Goal: Transaction & Acquisition: Purchase product/service

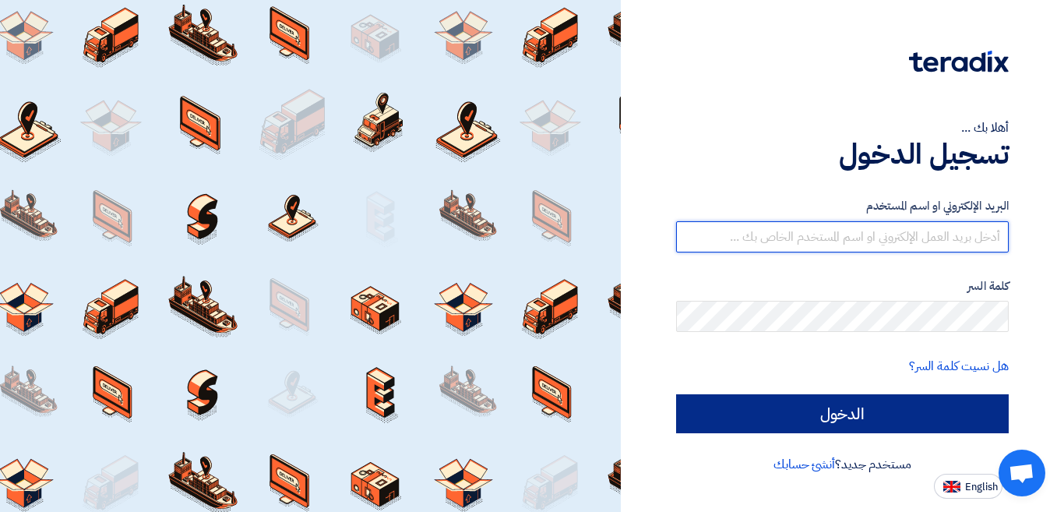
type input "[EMAIL_ADDRESS][DOMAIN_NAME]"
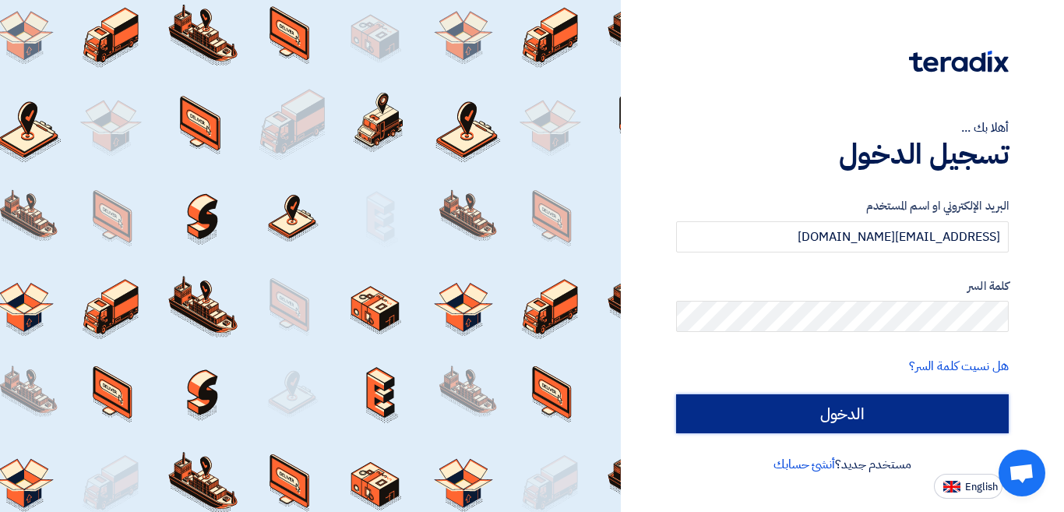
click at [867, 414] on input "الدخول" at bounding box center [842, 413] width 332 height 39
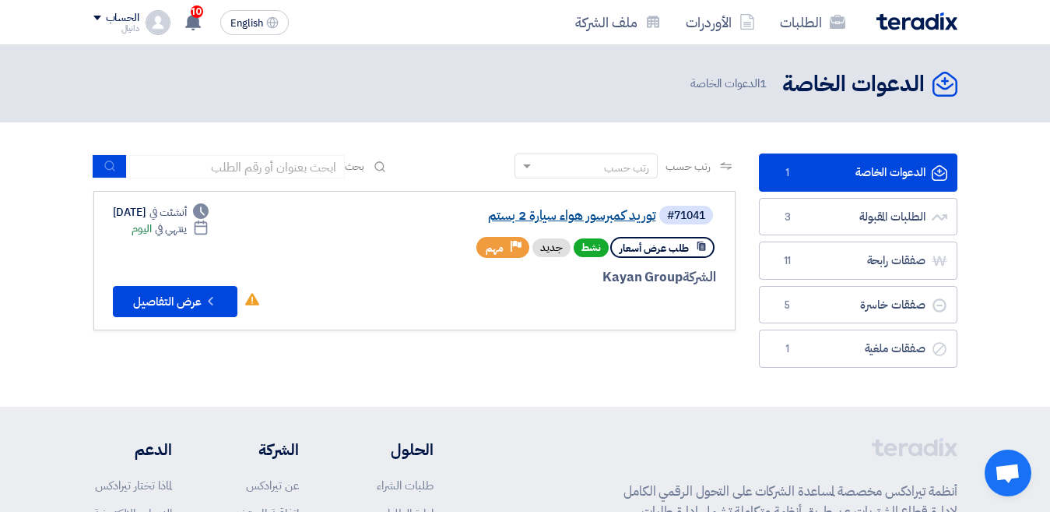
click at [565, 213] on link "توريد كمبرسور هواء سيارة 2 بستم" at bounding box center [500, 216] width 311 height 14
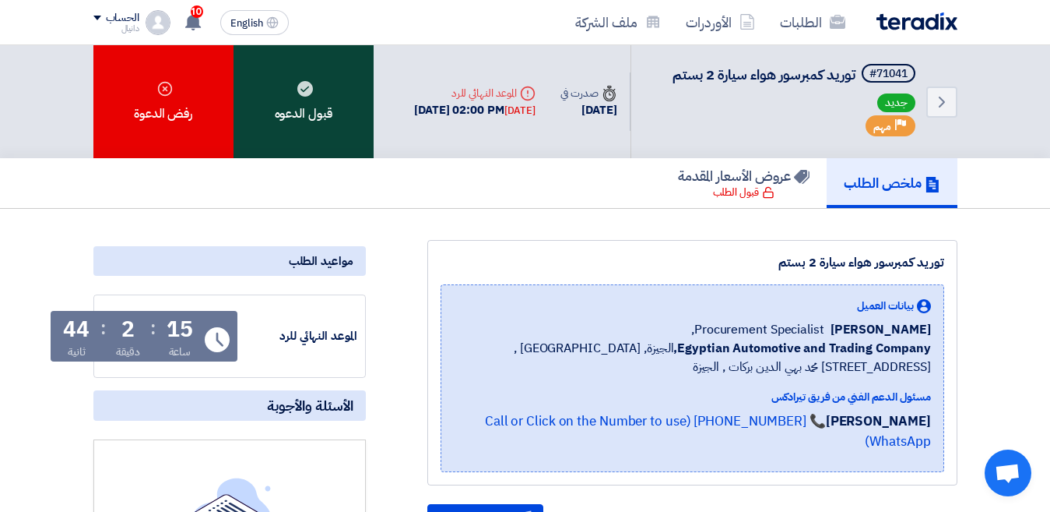
click at [304, 112] on div "قبول الدعوه" at bounding box center [304, 101] width 140 height 113
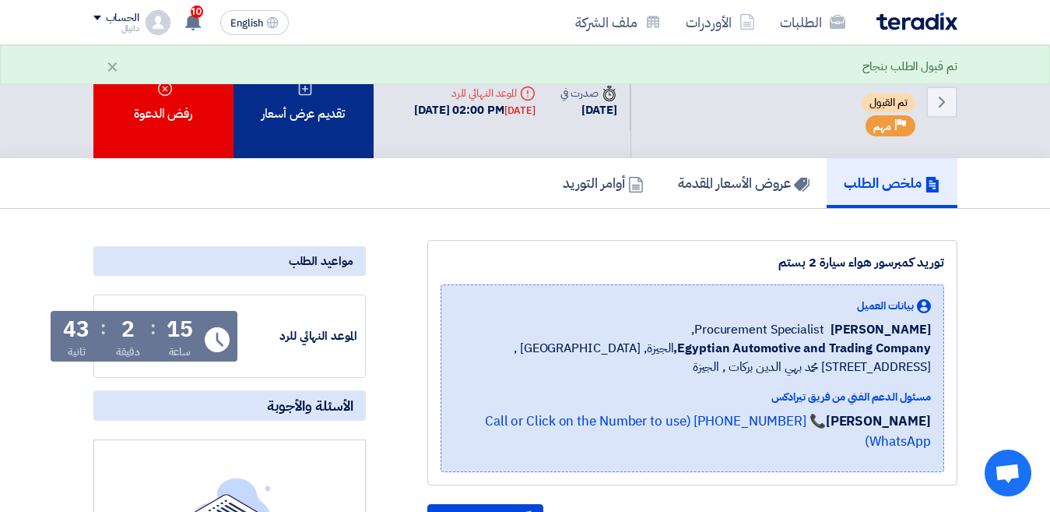
click at [331, 118] on div "تقديم عرض أسعار" at bounding box center [304, 101] width 140 height 113
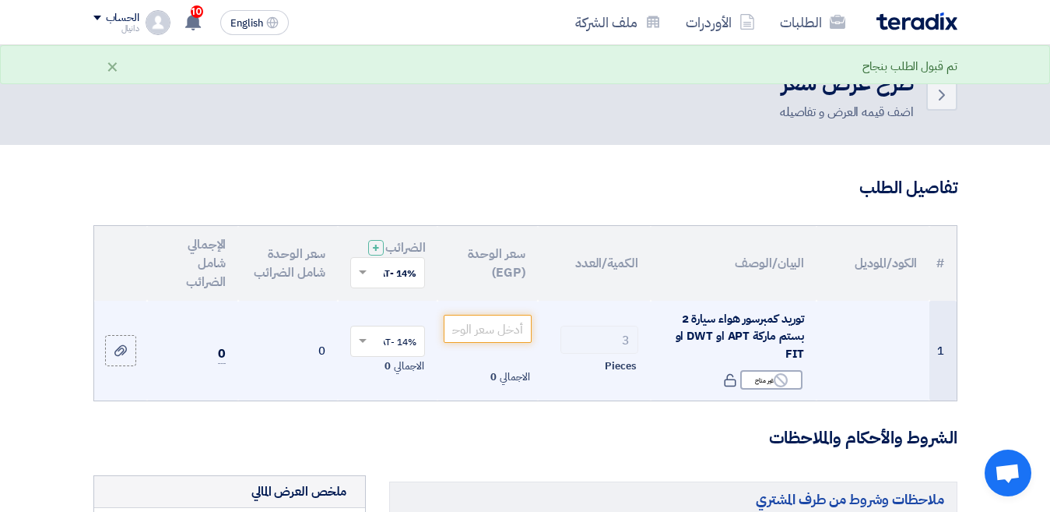
click at [774, 329] on span "توريد كمبرسور هواء سيارة 2 بستم ماركة APT او DWT او FIT" at bounding box center [740, 336] width 129 height 52
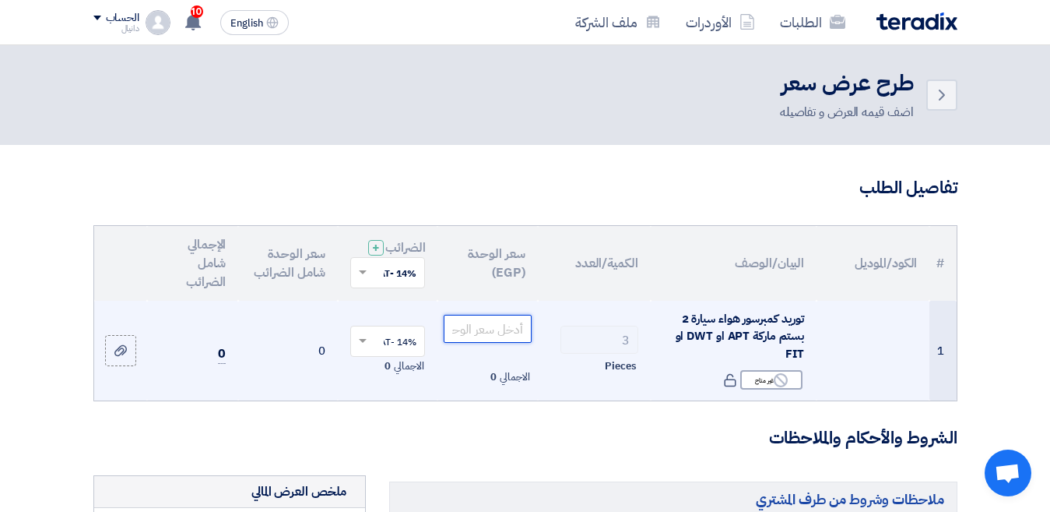
click at [517, 336] on input "number" at bounding box center [487, 329] width 87 height 28
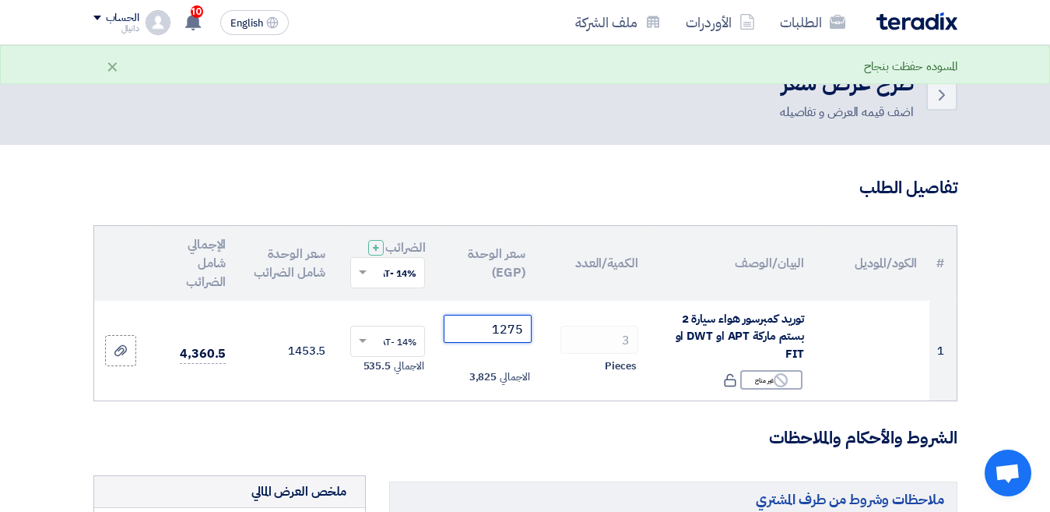
type input "1275"
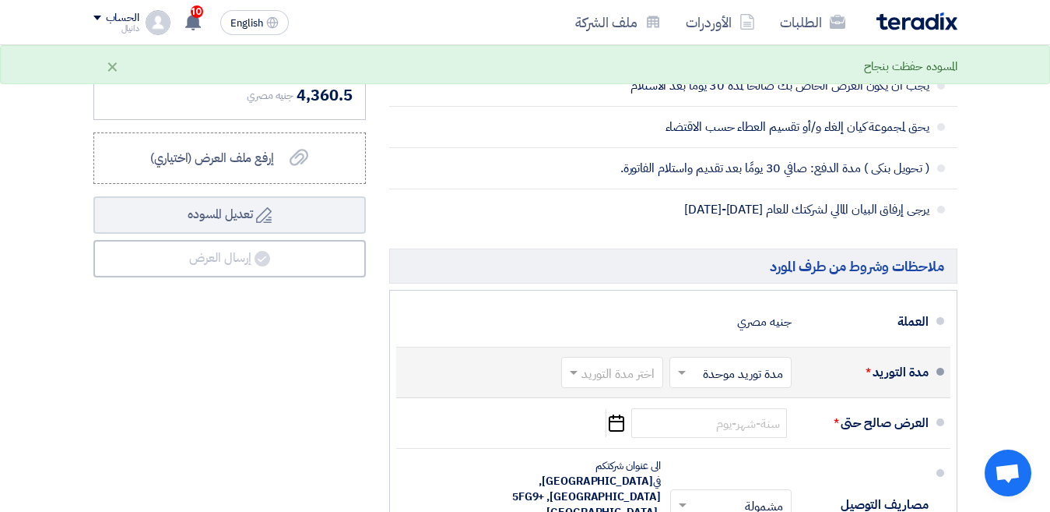
scroll to position [701, 0]
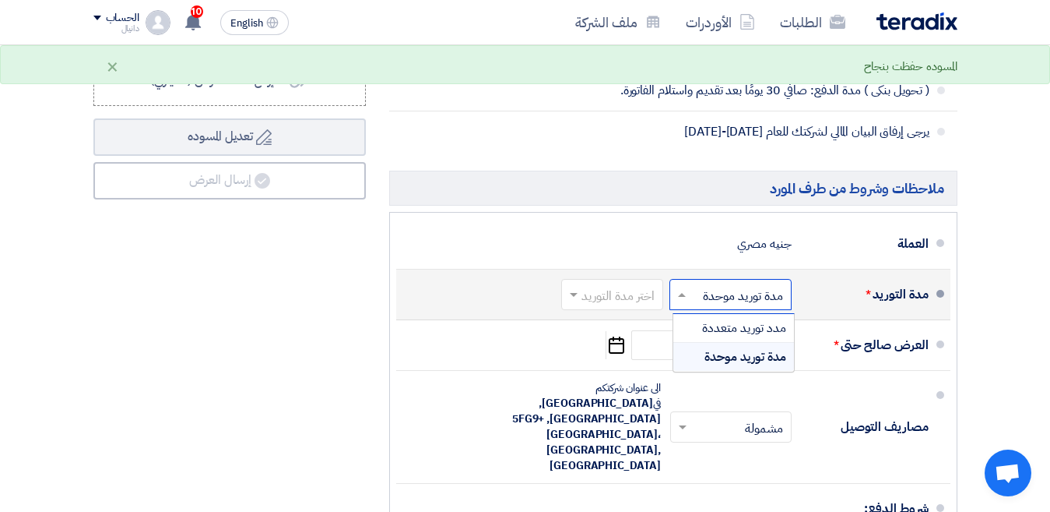
click at [706, 308] on input "text" at bounding box center [727, 296] width 114 height 23
click at [632, 306] on input "text" at bounding box center [609, 296] width 94 height 23
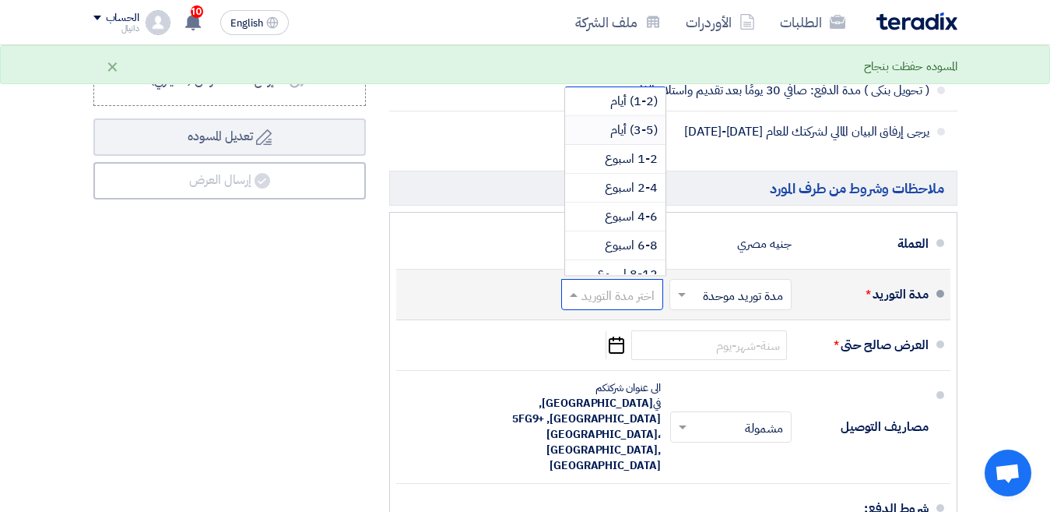
click at [643, 138] on span "(3-5) أيام" at bounding box center [633, 130] width 47 height 19
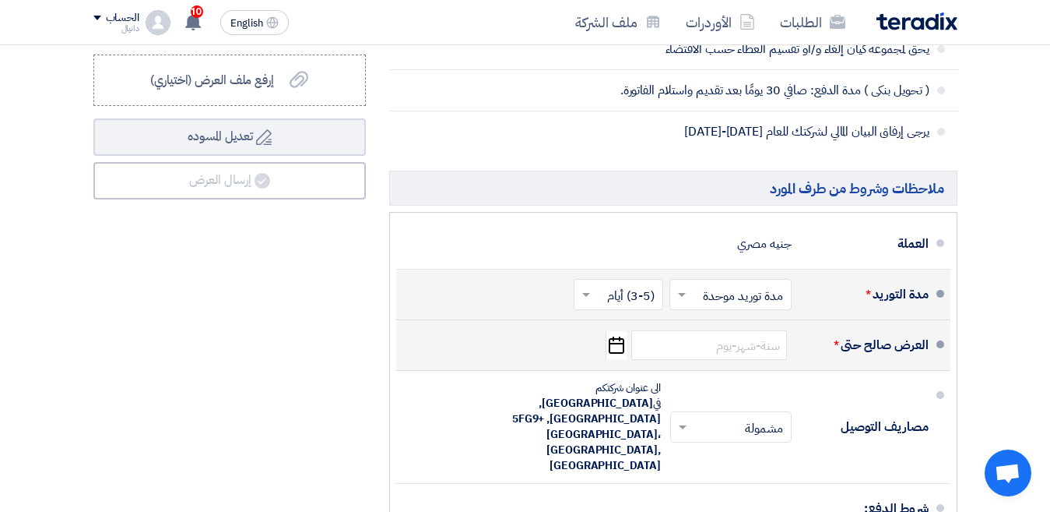
click at [611, 359] on icon "Pick a date" at bounding box center [616, 345] width 21 height 28
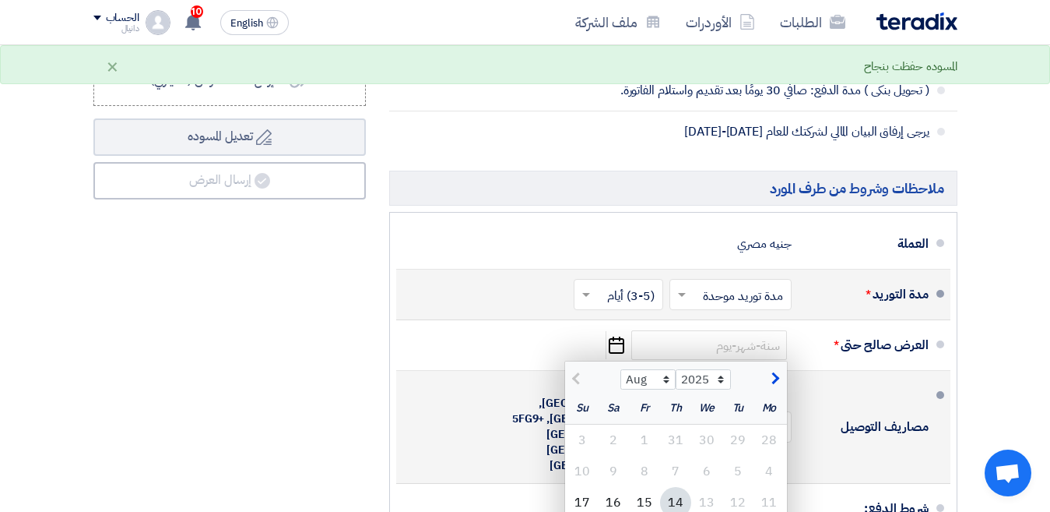
scroll to position [857, 0]
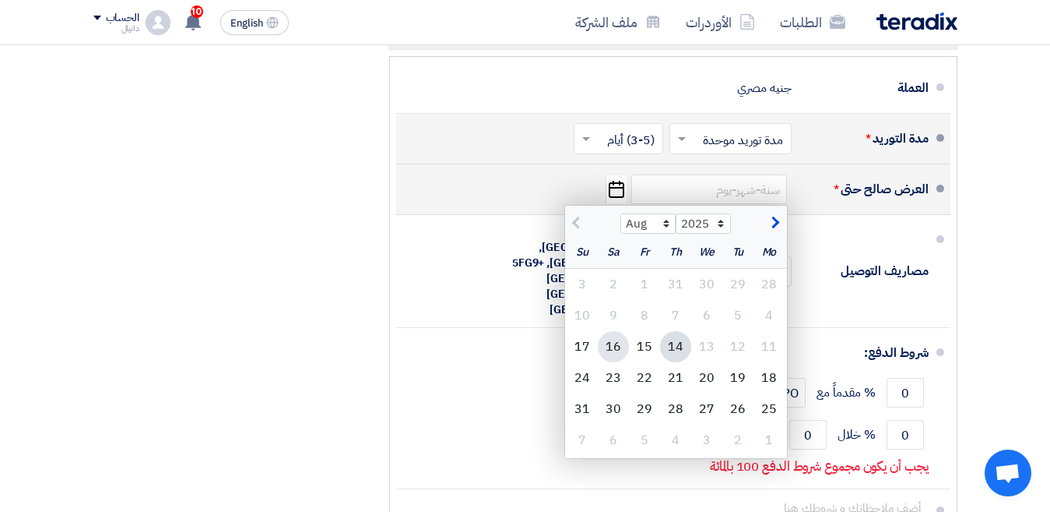
click at [607, 357] on div "16" at bounding box center [613, 346] width 31 height 31
type input "[DATE]"
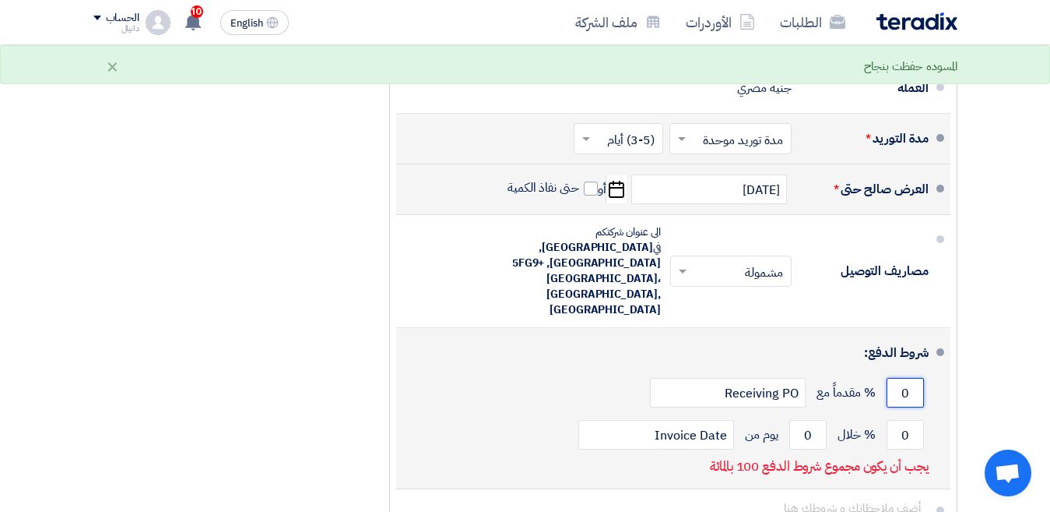
drag, startPoint x: 902, startPoint y: 371, endPoint x: 917, endPoint y: 375, distance: 15.3
click at [917, 378] on input "0" at bounding box center [905, 393] width 37 height 30
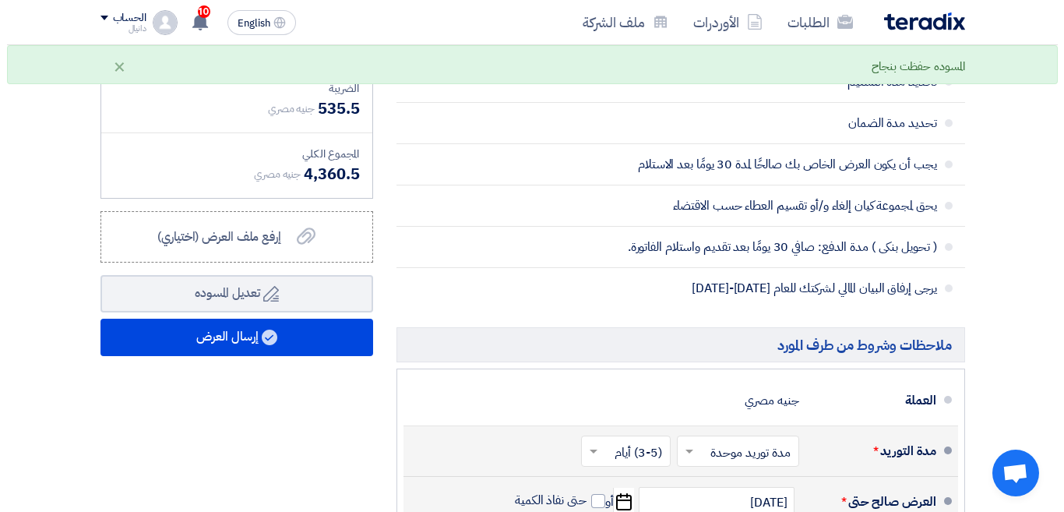
scroll to position [545, 0]
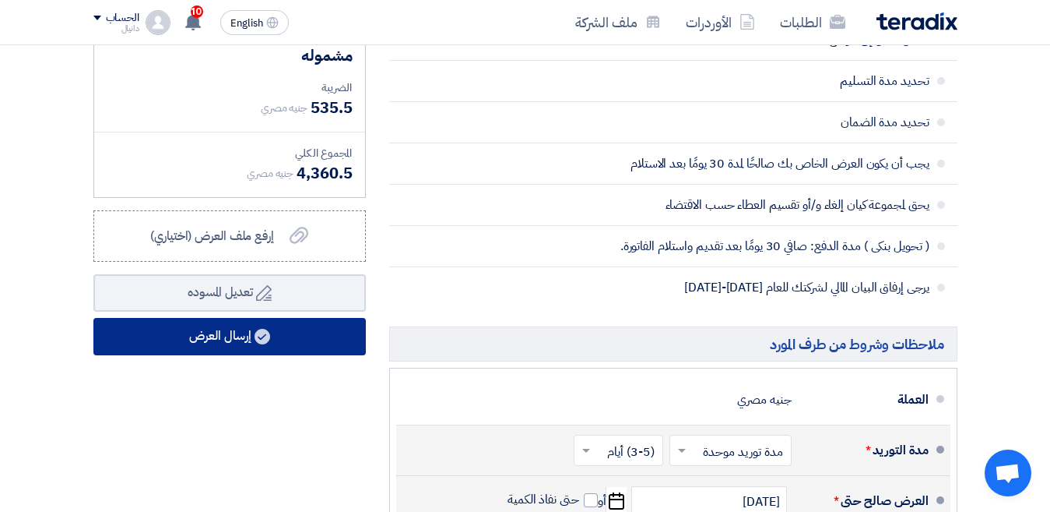
type input "100"
click at [237, 352] on button "إرسال العرض" at bounding box center [229, 336] width 273 height 37
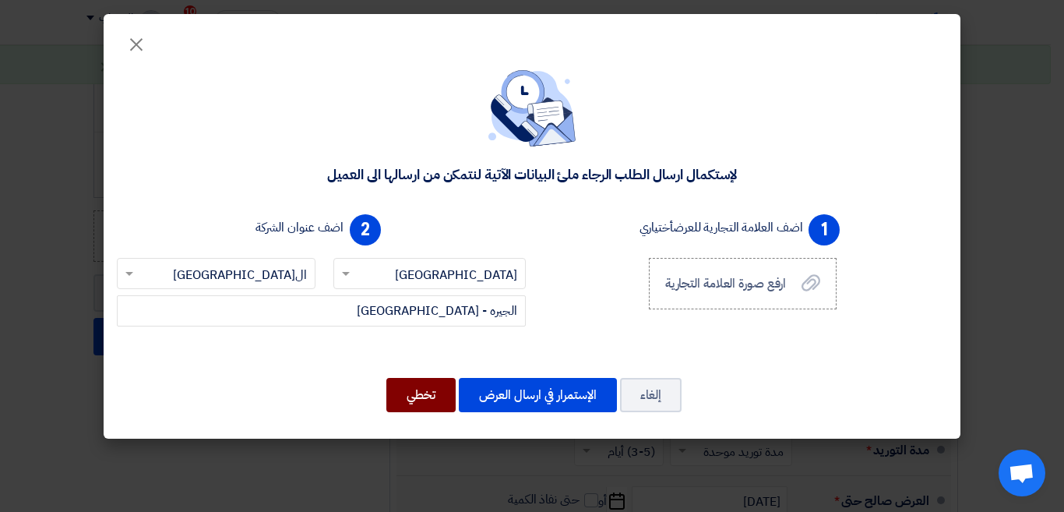
click at [428, 399] on button "تخطي" at bounding box center [420, 395] width 69 height 34
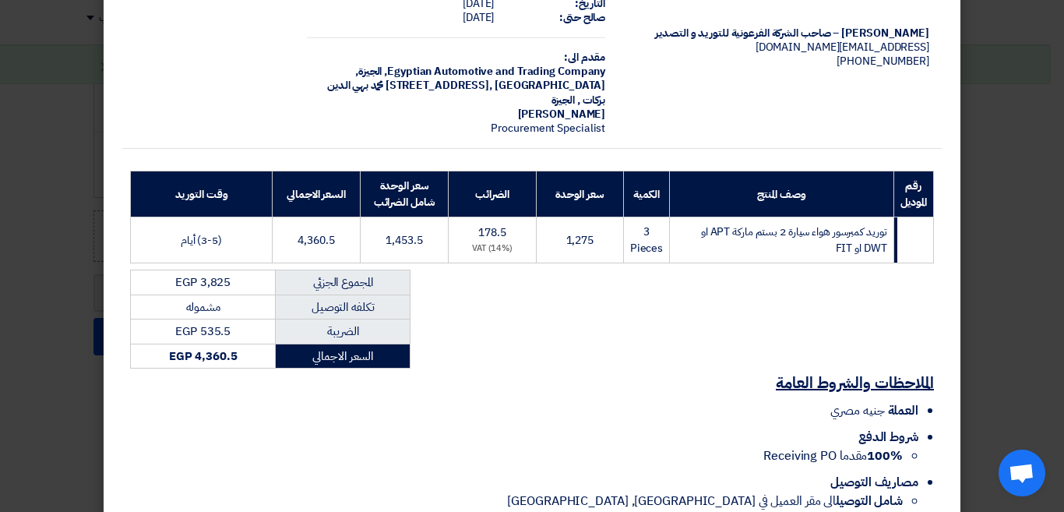
scroll to position [156, 0]
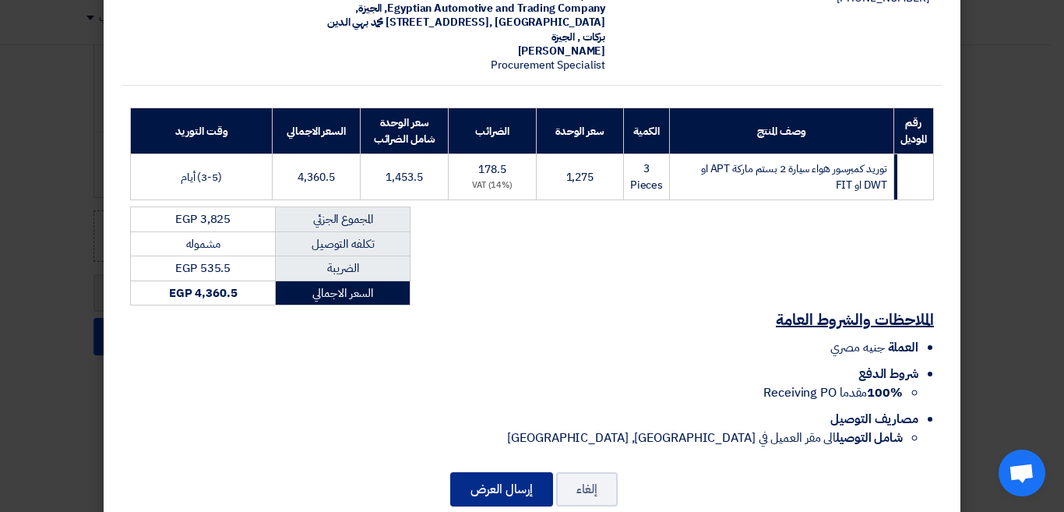
click at [514, 473] on button "إرسال العرض" at bounding box center [501, 489] width 103 height 34
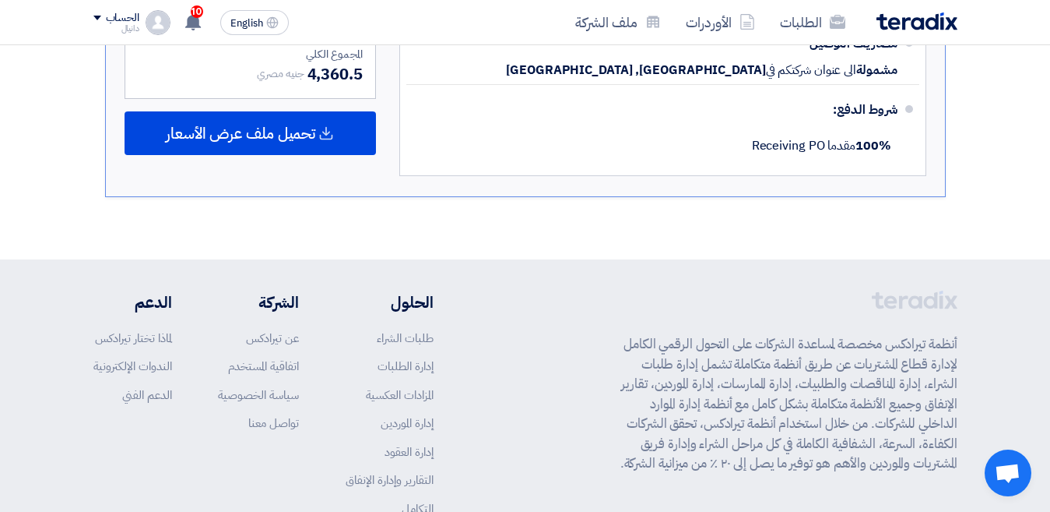
scroll to position [748, 0]
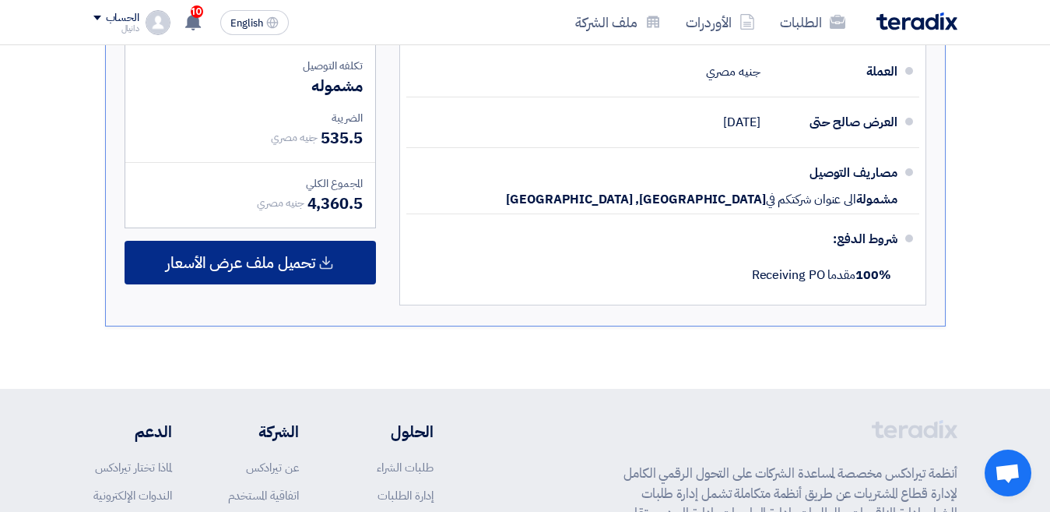
click at [303, 266] on span "تحميل ملف عرض الأسعار" at bounding box center [241, 262] width 150 height 14
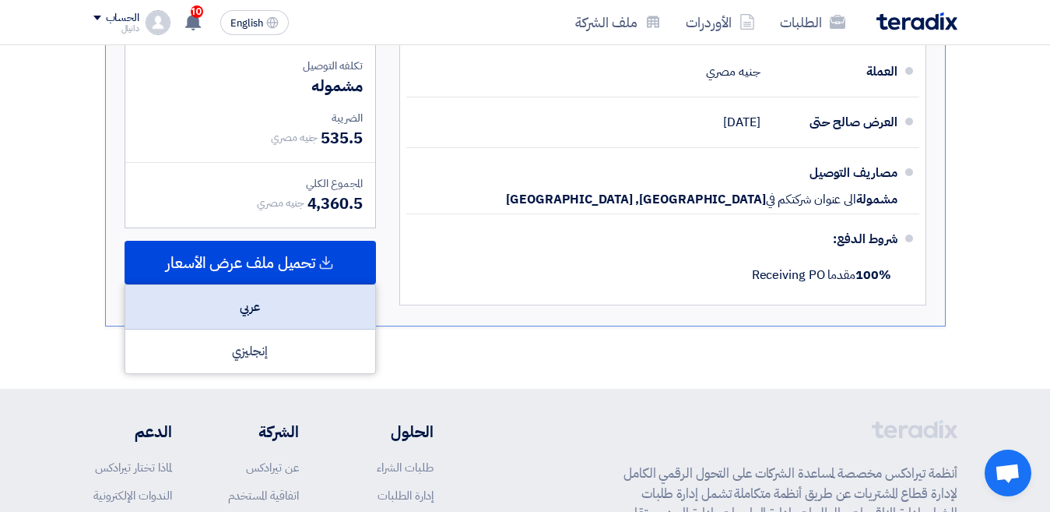
click at [273, 308] on div "عربي" at bounding box center [250, 307] width 250 height 44
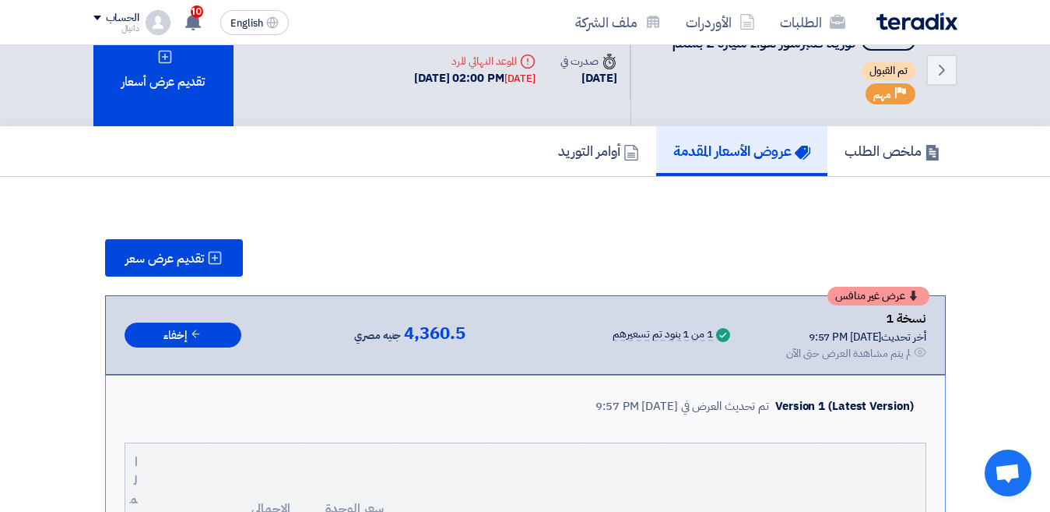
scroll to position [0, 0]
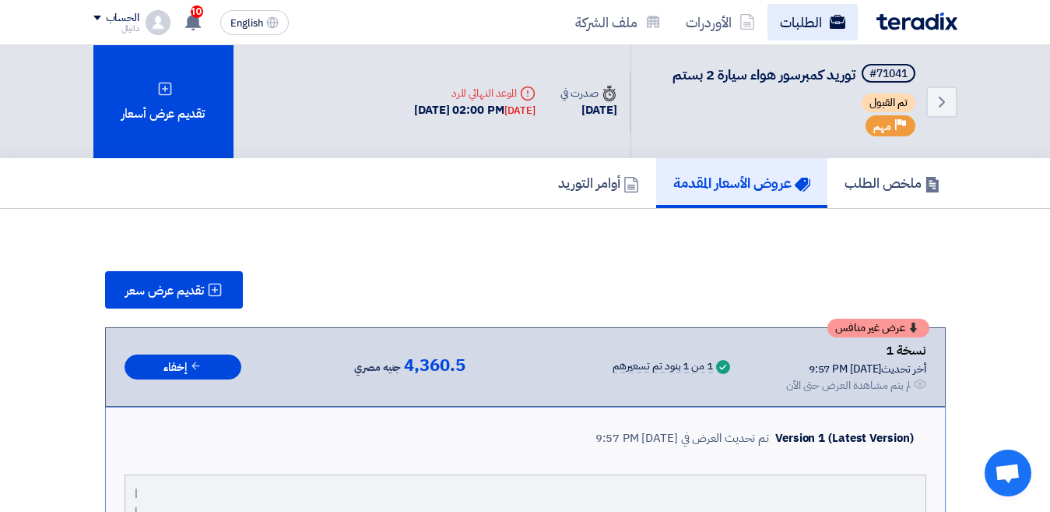
click at [818, 23] on link "الطلبات" at bounding box center [813, 22] width 90 height 37
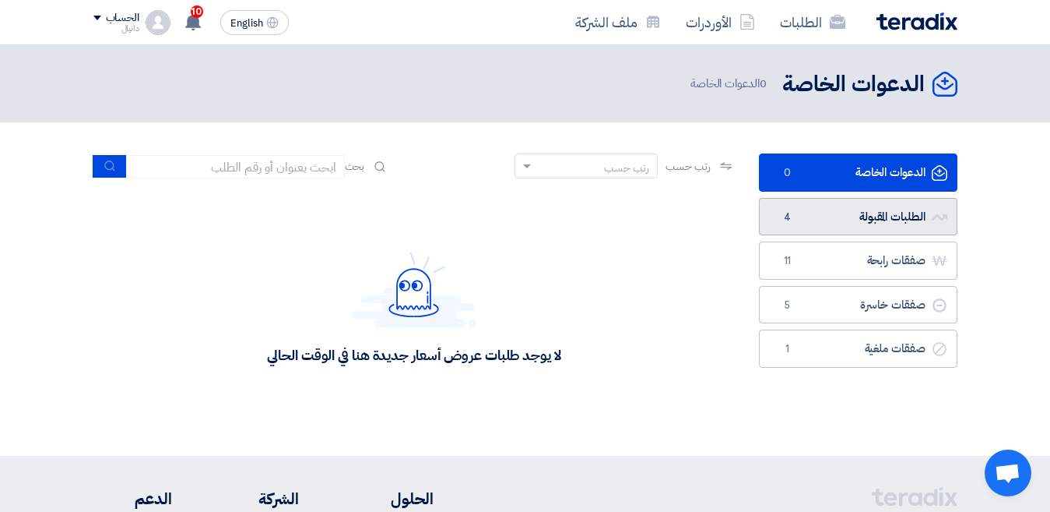
click at [902, 209] on link "الطلبات المقبولة الطلبات المقبولة 4" at bounding box center [858, 217] width 199 height 38
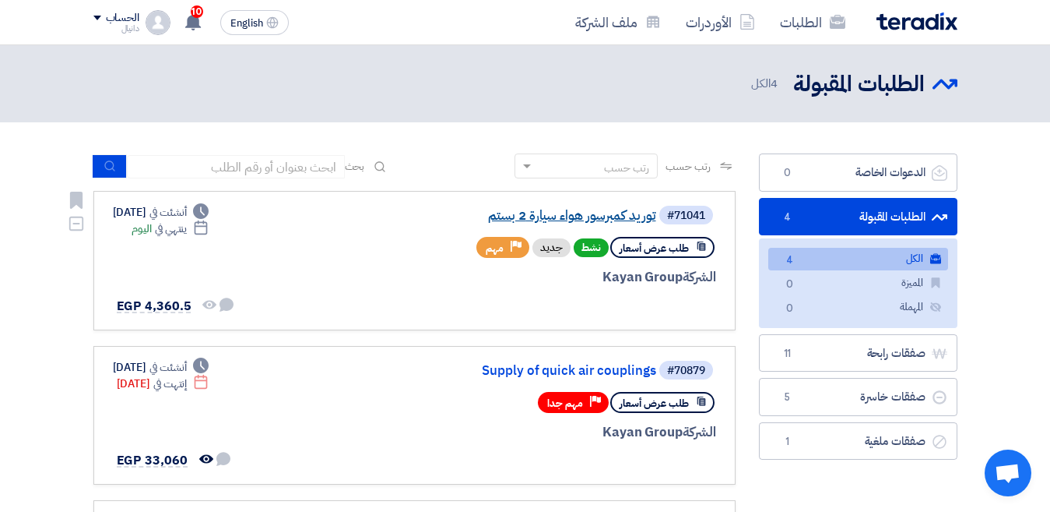
click at [574, 214] on link "توريد كمبرسور هواء سيارة 2 بستم" at bounding box center [500, 216] width 311 height 14
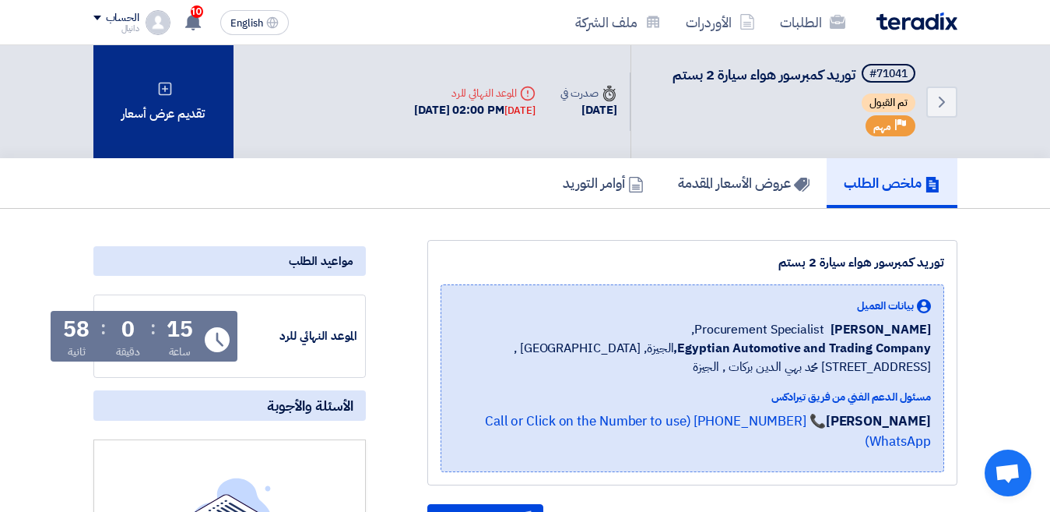
click at [164, 118] on div "تقديم عرض أسعار" at bounding box center [163, 101] width 140 height 113
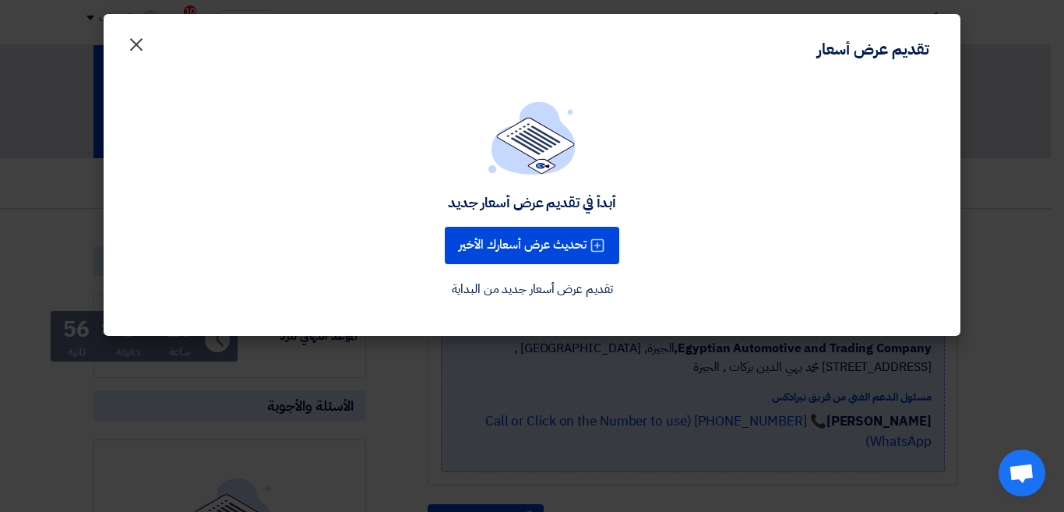
click at [135, 38] on span "×" at bounding box center [136, 43] width 19 height 47
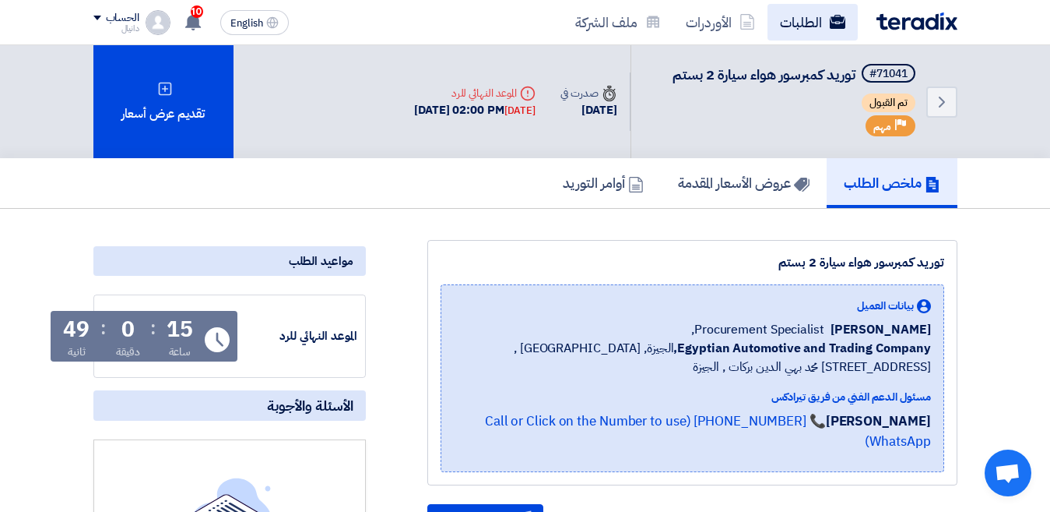
click at [803, 22] on link "الطلبات" at bounding box center [813, 22] width 90 height 37
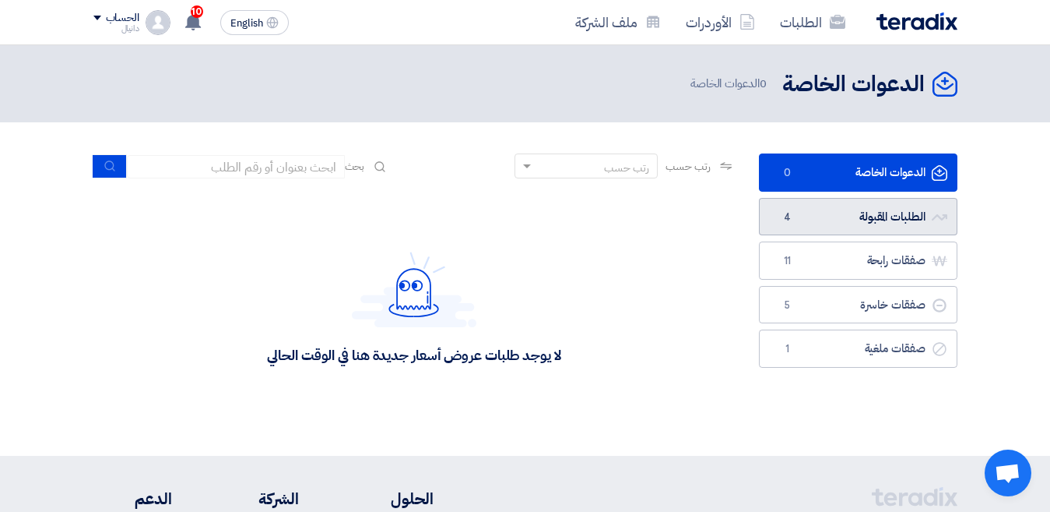
click at [893, 225] on link "الطلبات المقبولة الطلبات المقبولة 4" at bounding box center [858, 217] width 199 height 38
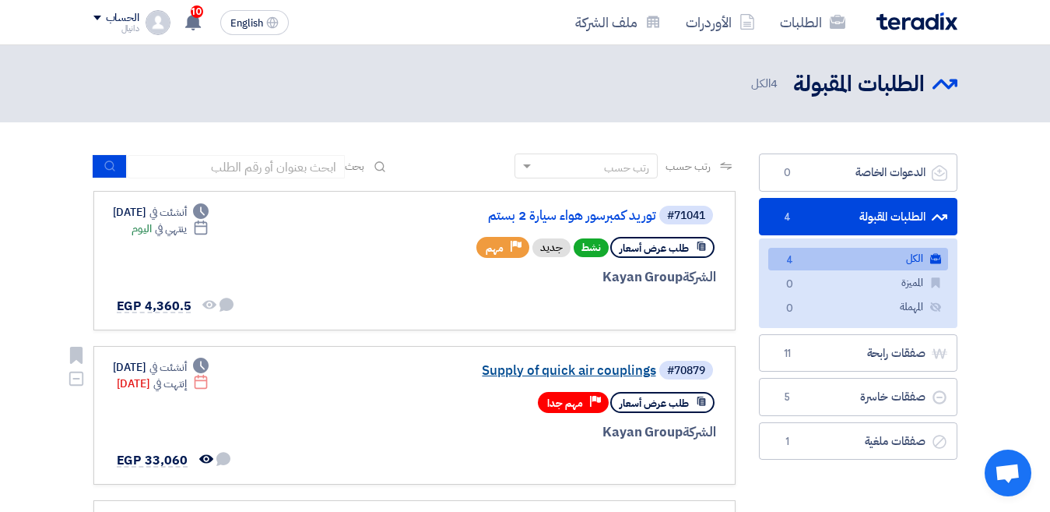
click at [579, 367] on link "Supply of quick air couplings" at bounding box center [500, 371] width 311 height 14
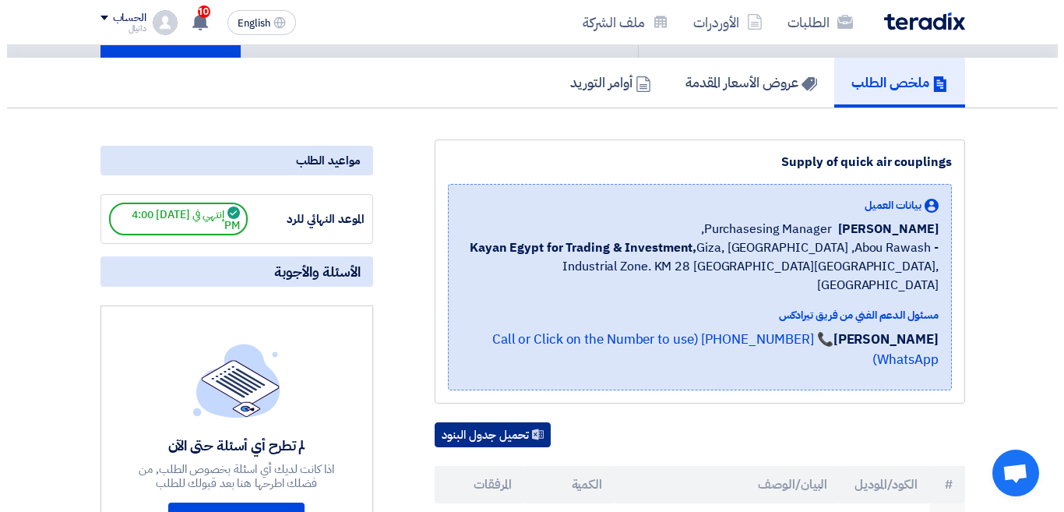
scroll to position [156, 0]
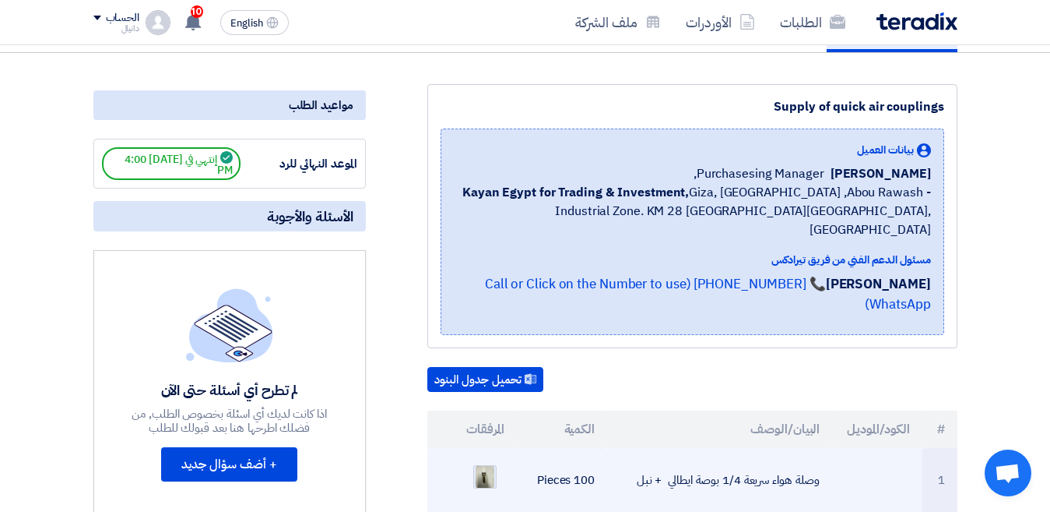
click at [484, 463] on img at bounding box center [485, 477] width 22 height 28
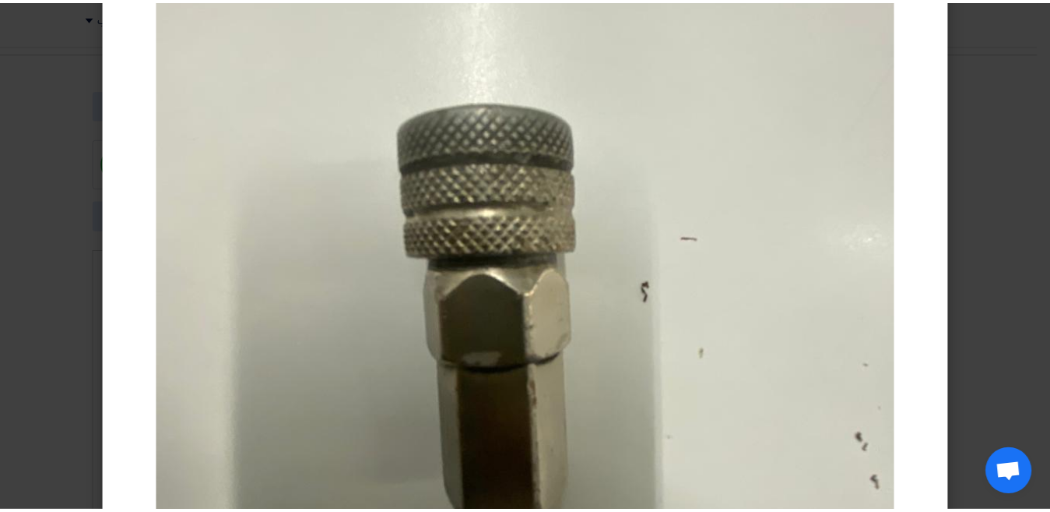
scroll to position [311, 0]
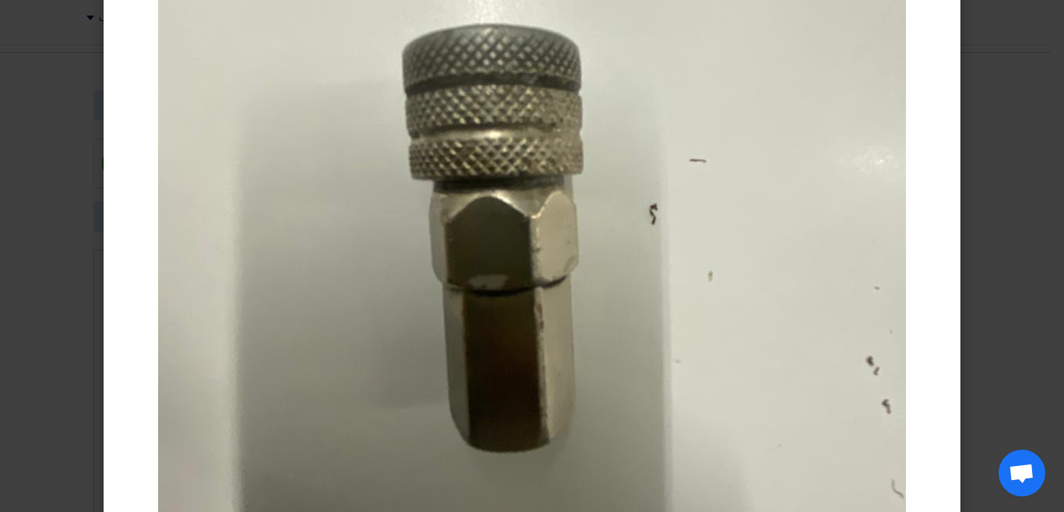
click at [1027, 189] on modal-container at bounding box center [532, 256] width 1064 height 512
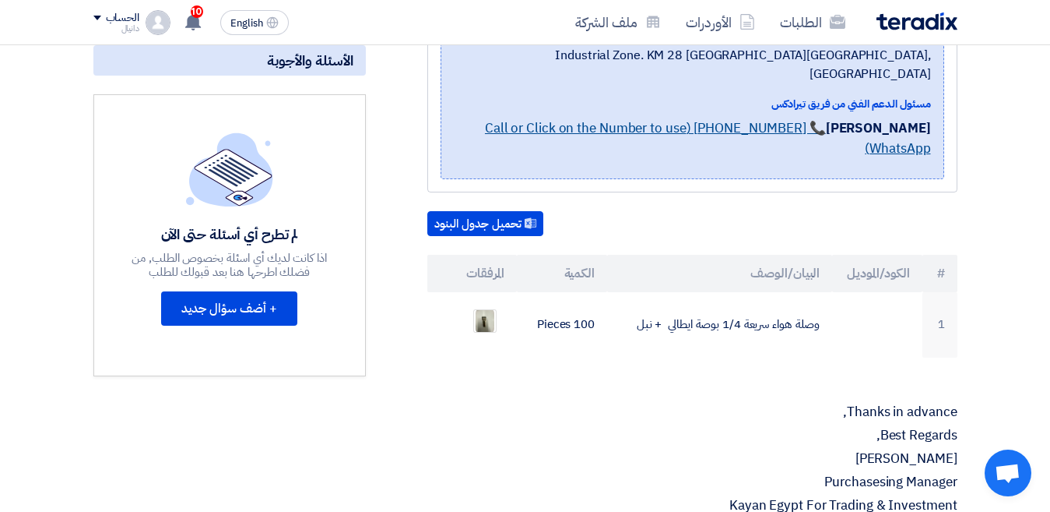
scroll to position [0, 0]
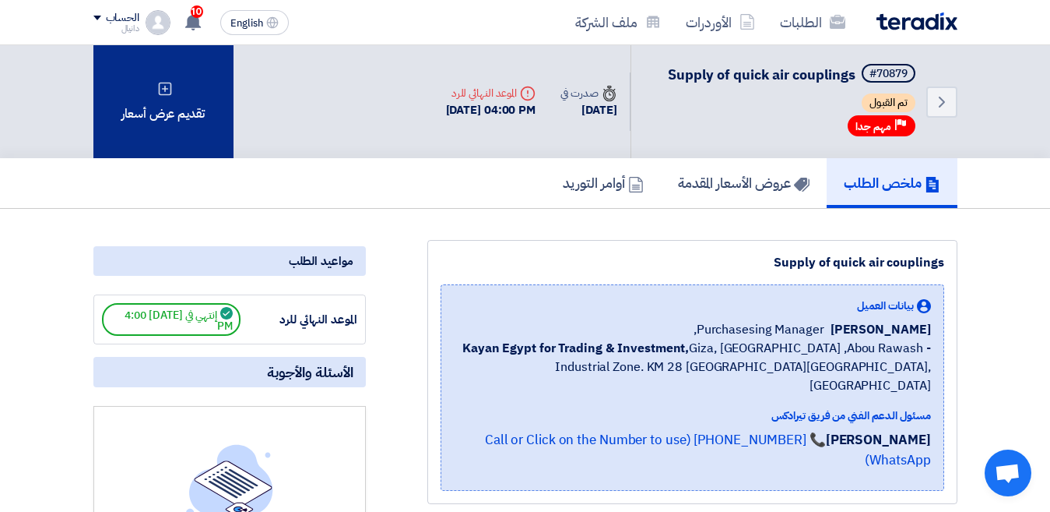
click at [144, 123] on div "تقديم عرض أسعار" at bounding box center [163, 101] width 140 height 113
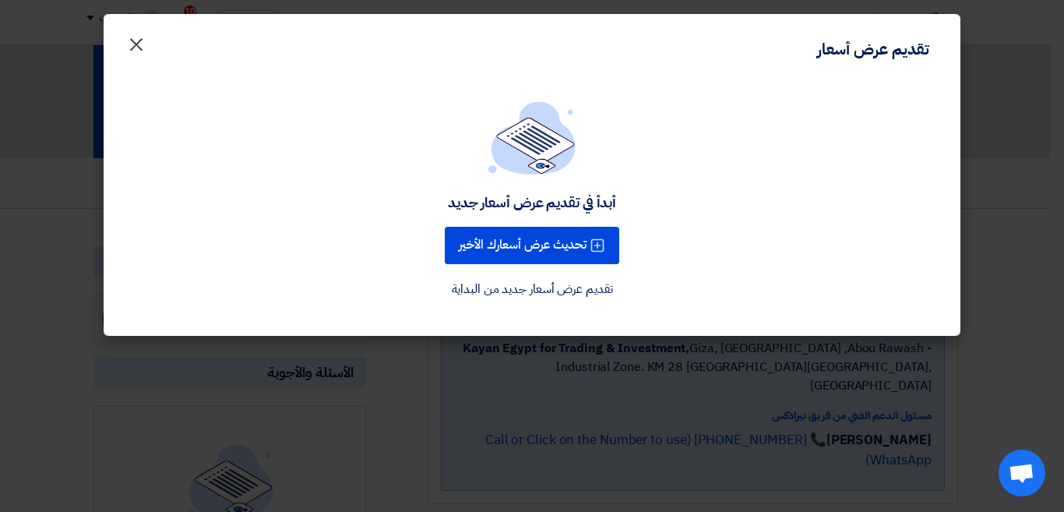
click at [132, 48] on span "×" at bounding box center [136, 43] width 19 height 47
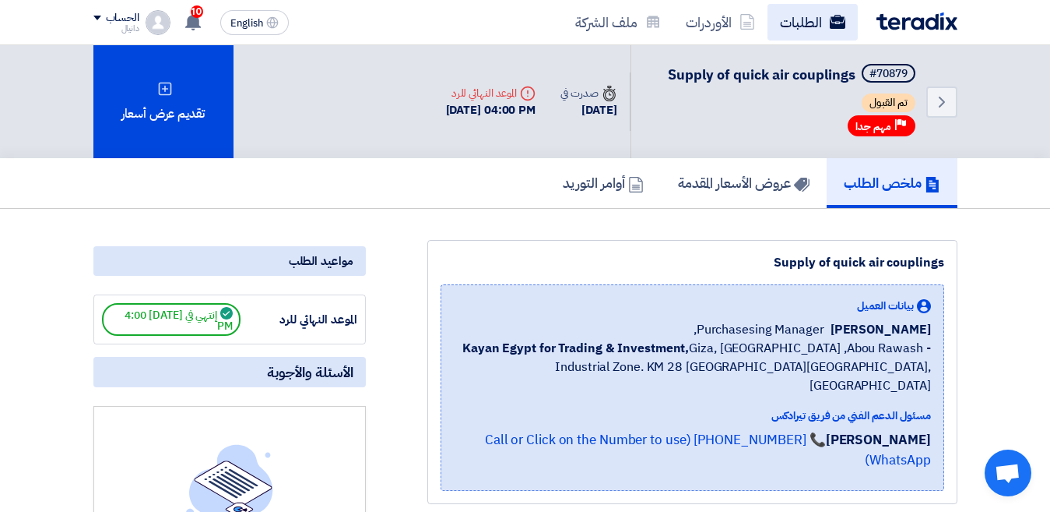
click at [811, 16] on link "الطلبات" at bounding box center [813, 22] width 90 height 37
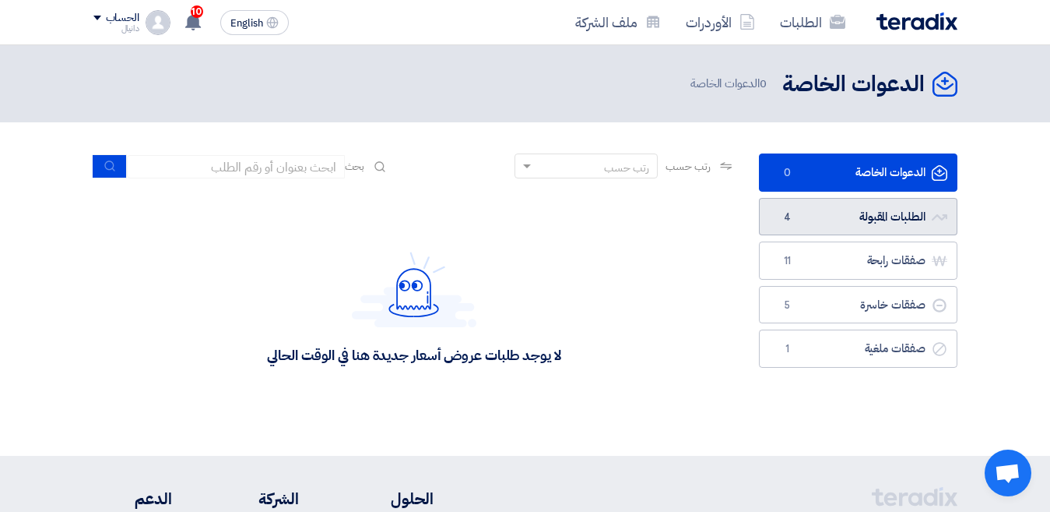
click at [856, 222] on link "الطلبات المقبولة الطلبات المقبولة 4" at bounding box center [858, 217] width 199 height 38
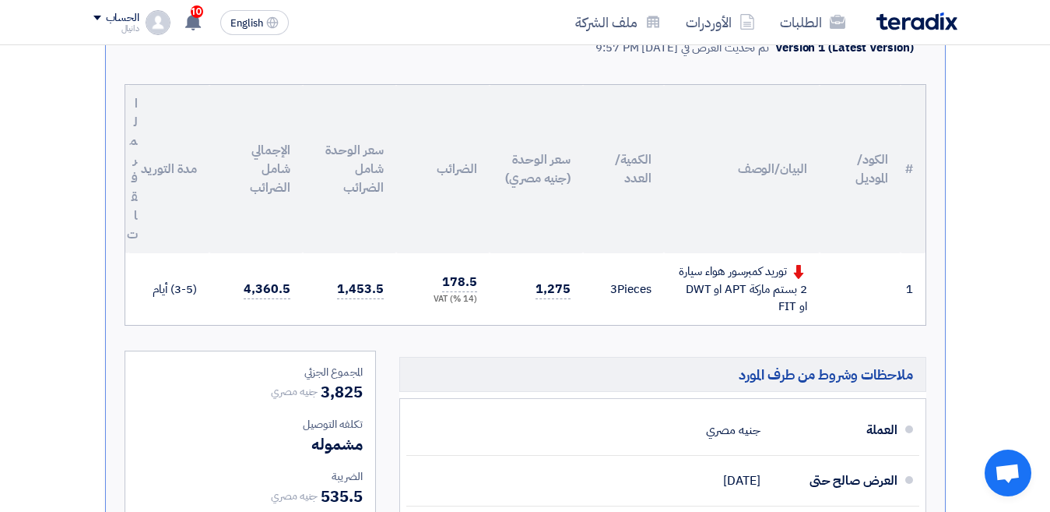
scroll to position [389, 0]
click at [739, 280] on div "توريد كمبرسور هواء سيارة 2 بستم ماركة APT او DWT او FIT" at bounding box center [742, 289] width 131 height 53
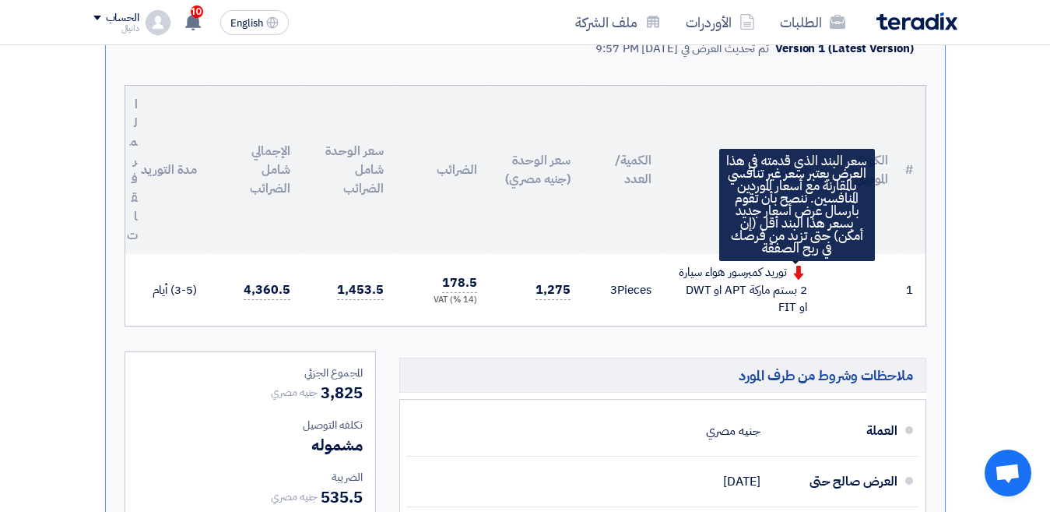
click at [799, 270] on use at bounding box center [798, 273] width 10 height 14
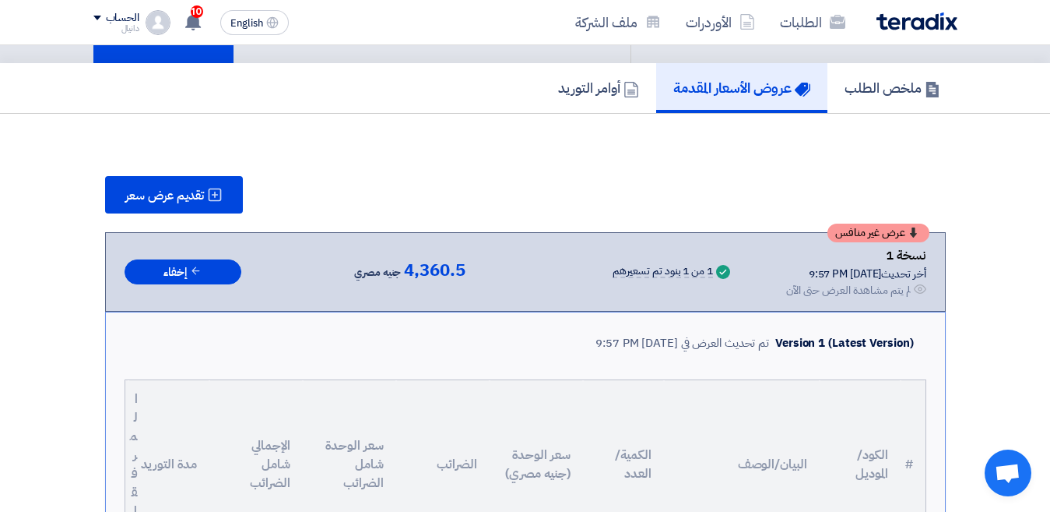
scroll to position [0, 0]
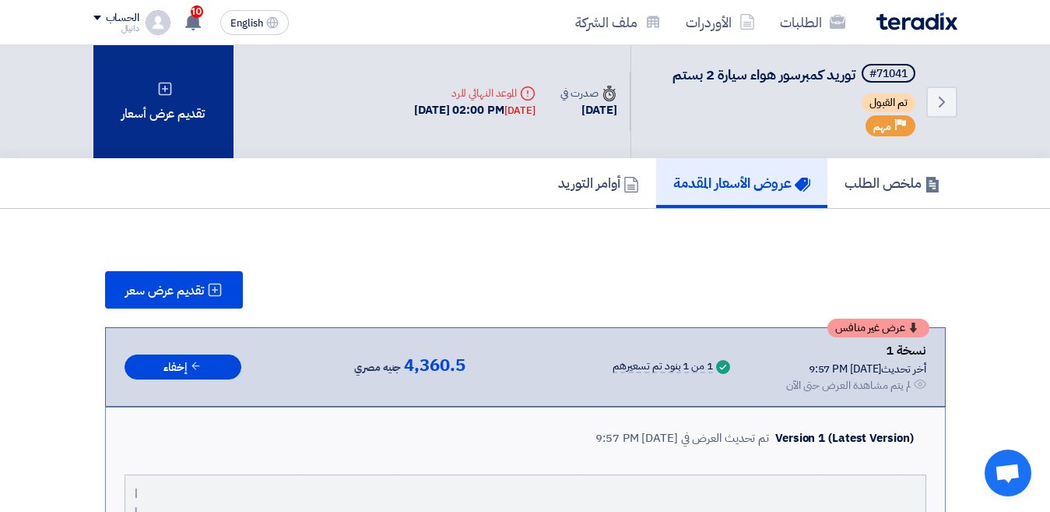
click at [171, 105] on div "تقديم عرض أسعار" at bounding box center [163, 101] width 140 height 113
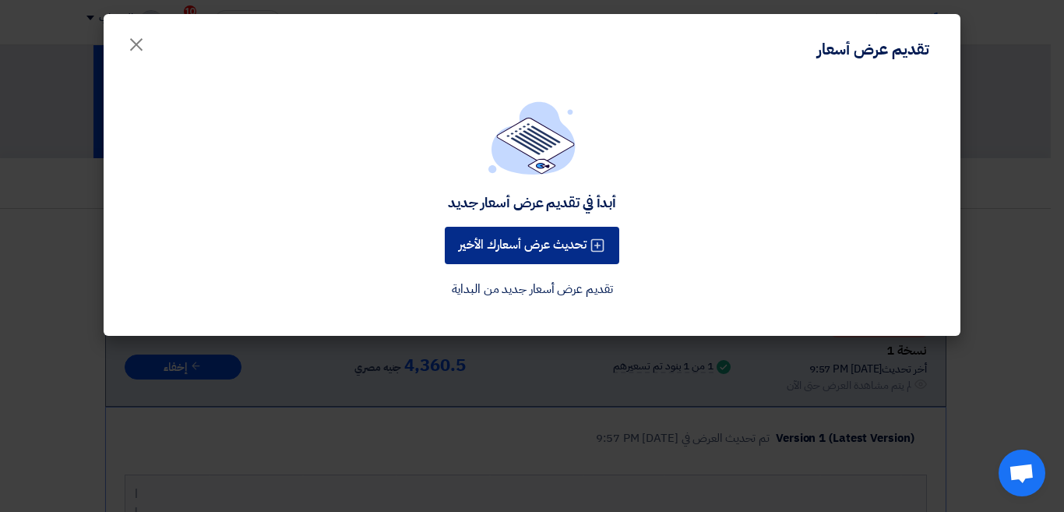
click at [515, 244] on button "تحديث عرض أسعارك الأخير" at bounding box center [532, 245] width 174 height 37
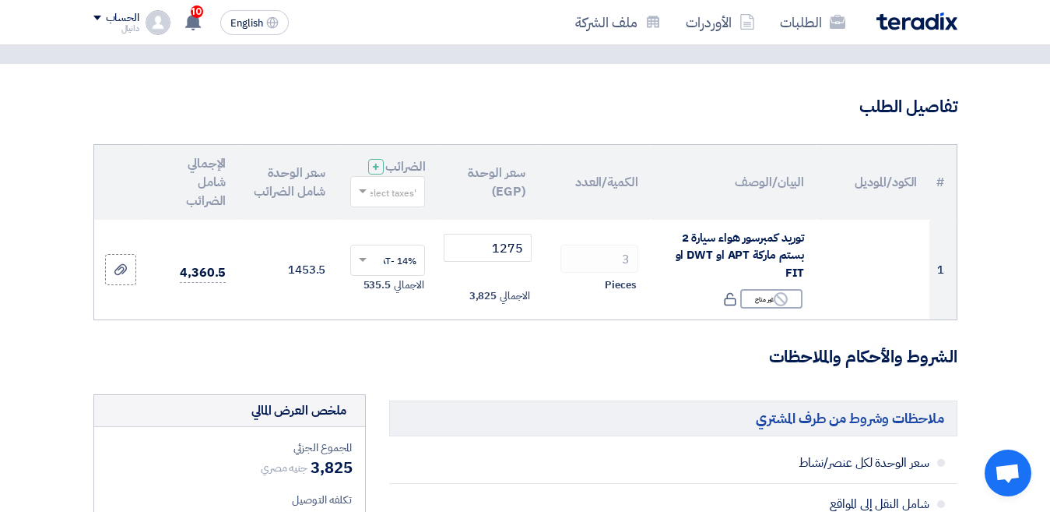
scroll to position [156, 0]
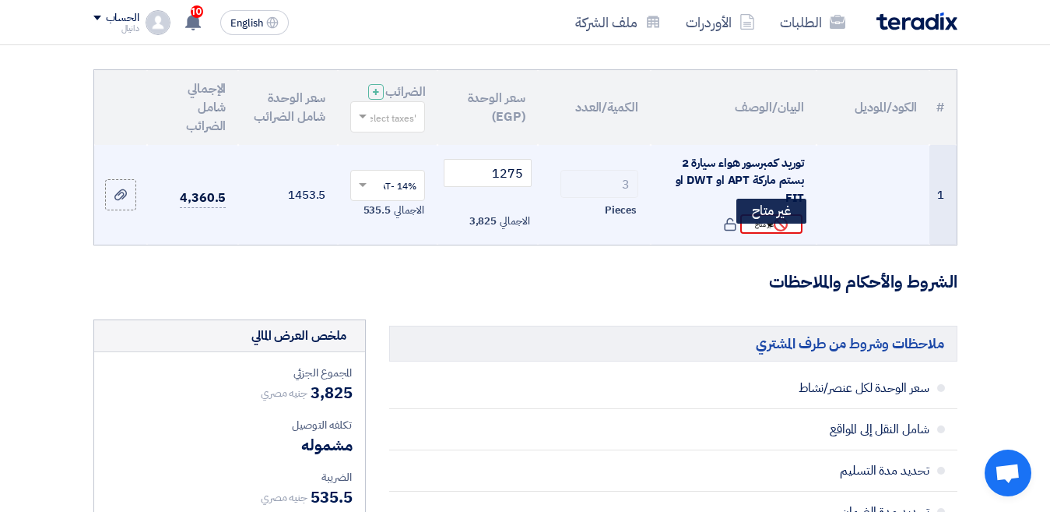
click at [772, 234] on div "Reject غير متاح" at bounding box center [772, 223] width 62 height 19
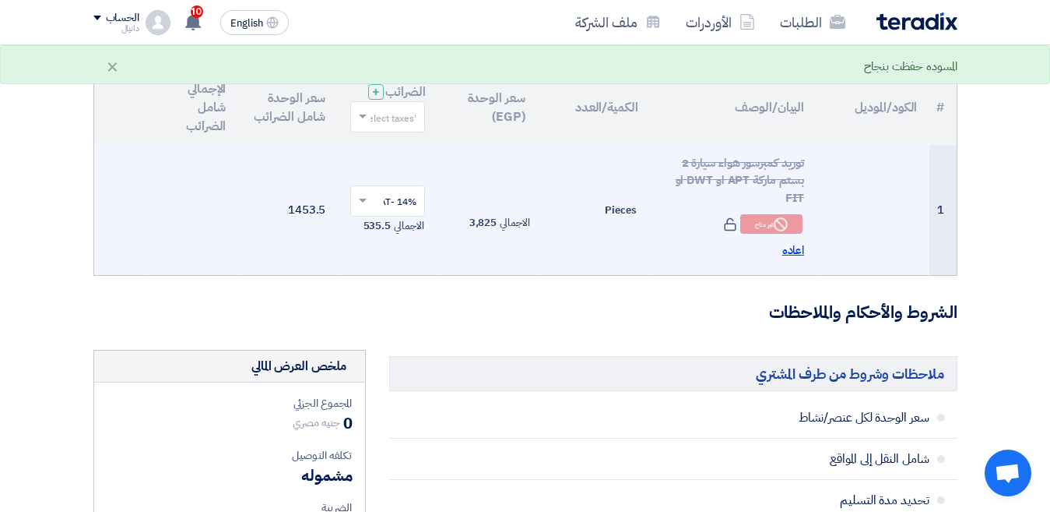
click at [800, 259] on span "اعاده" at bounding box center [794, 250] width 23 height 18
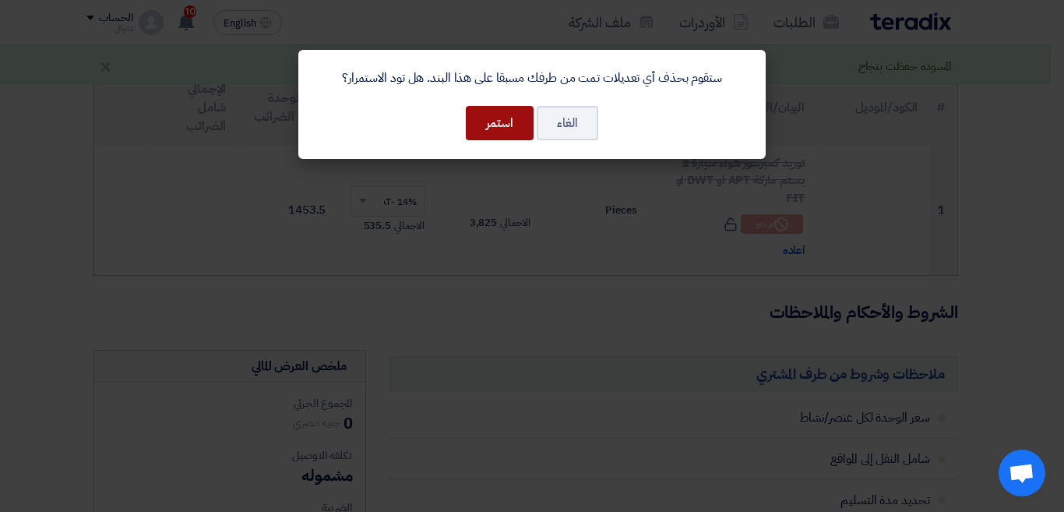
click at [517, 123] on button "استمر" at bounding box center [500, 123] width 68 height 34
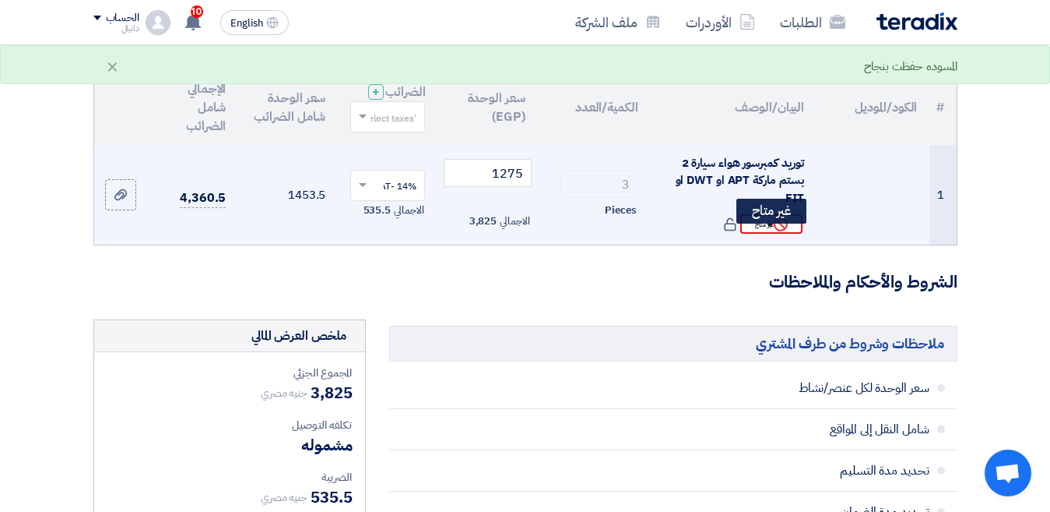
click at [769, 233] on div "Reject غير متاح" at bounding box center [772, 223] width 62 height 19
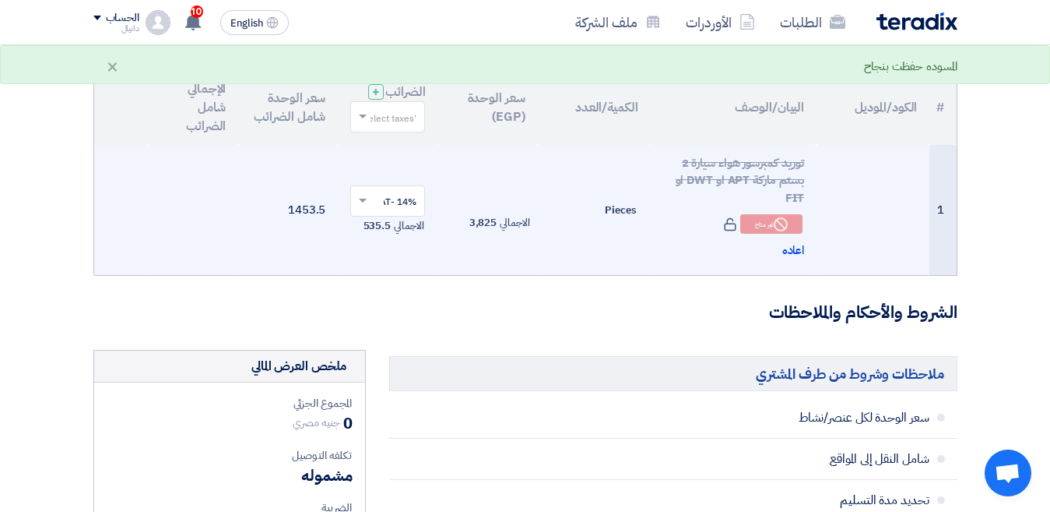
click at [762, 185] on span "توريد كمبرسور هواء سيارة 2 بستم ماركة APT او DWT او FIT" at bounding box center [740, 180] width 129 height 52
click at [793, 259] on span "اعاده" at bounding box center [794, 250] width 23 height 18
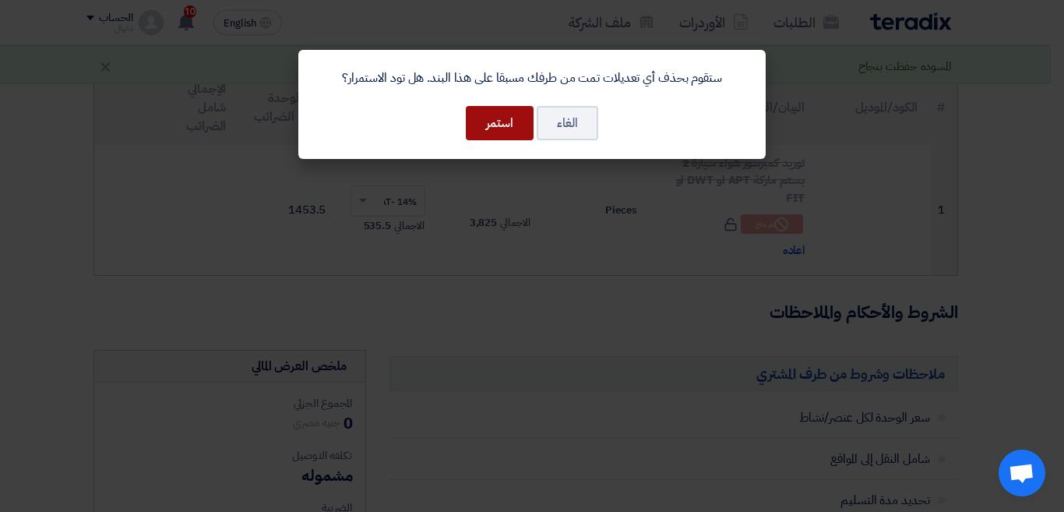
click at [508, 126] on button "استمر" at bounding box center [500, 123] width 68 height 34
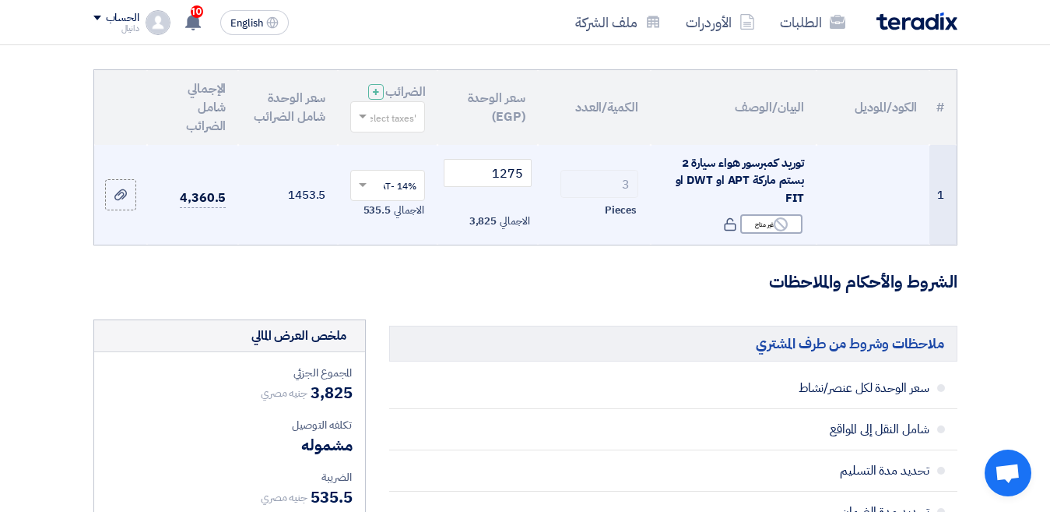
click at [770, 192] on span "توريد كمبرسور هواء سيارة 2 بستم ماركة APT او DWT او FIT" at bounding box center [740, 180] width 129 height 52
click at [769, 183] on span "توريد كمبرسور هواء سيارة 2 بستم ماركة APT او DWT او FIT" at bounding box center [740, 180] width 129 height 52
click at [765, 189] on span "توريد كمبرسور هواء سيارة 2 بستم ماركة APT او DWT او FIT" at bounding box center [740, 180] width 129 height 52
click at [774, 196] on span "توريد كمبرسور هواء سيارة 2 بستم ماركة APT او DWT او FIT" at bounding box center [740, 180] width 129 height 52
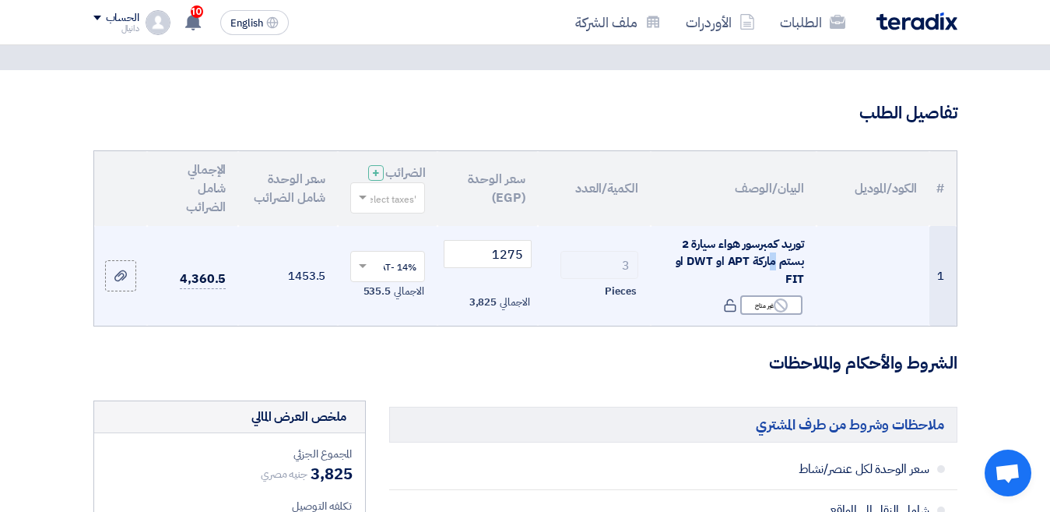
scroll to position [0, 0]
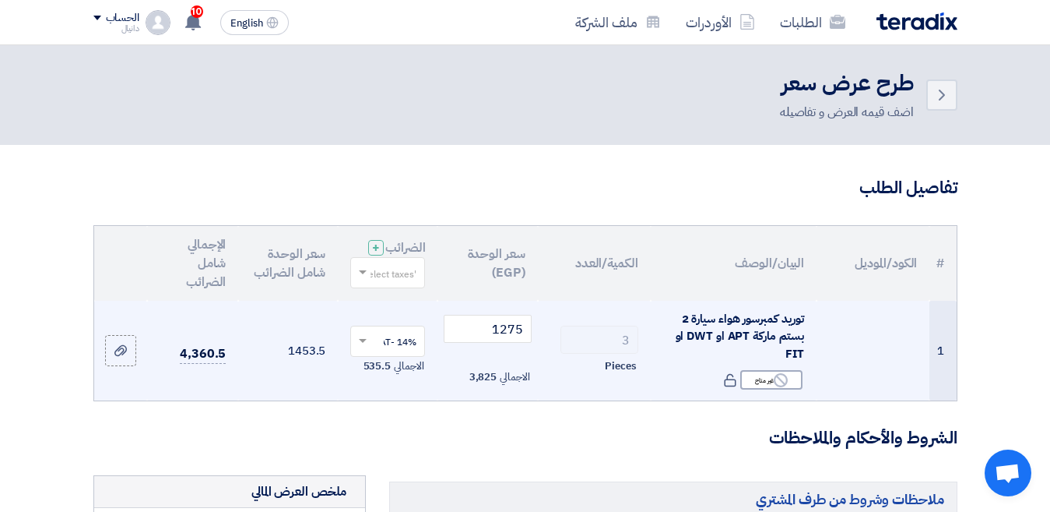
click at [708, 322] on div "توريد كمبرسور هواء سيارة 2 بستم ماركة APT او DWT او FIT" at bounding box center [733, 336] width 141 height 53
click at [737, 359] on div "توريد كمبرسور هواء سيارة 2 بستم ماركة APT او DWT او FIT" at bounding box center [733, 336] width 141 height 53
click at [771, 353] on span "توريد كمبرسور هواء سيارة 2 بستم ماركة APT او DWT او FIT" at bounding box center [740, 336] width 129 height 52
click at [769, 337] on span "توريد كمبرسور هواء سيارة 2 بستم ماركة APT او DWT او FIT" at bounding box center [740, 336] width 129 height 52
